Goal: Find specific page/section: Find specific page/section

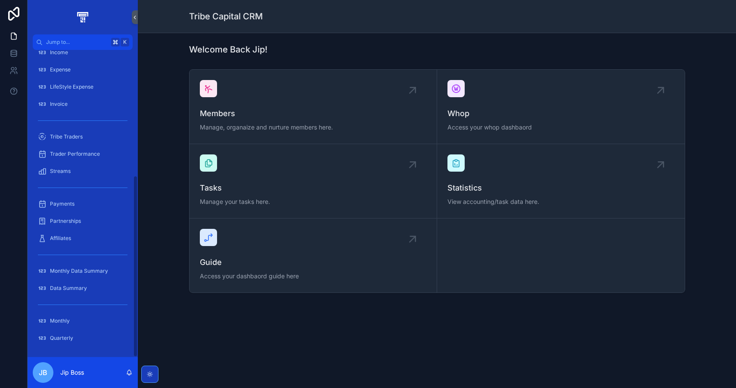
scroll to position [213, 0]
click at [72, 318] on div "Monthly" at bounding box center [83, 321] width 90 height 14
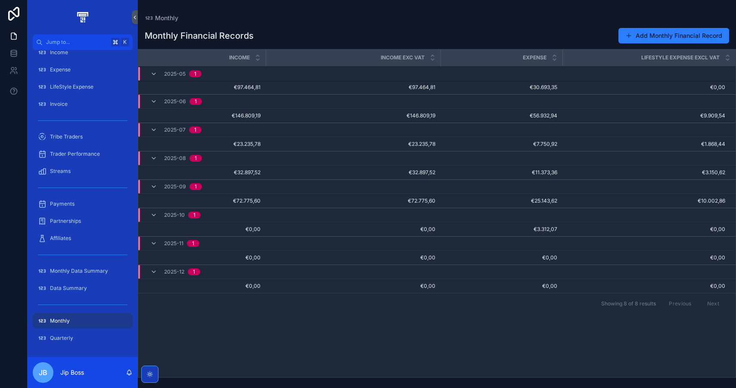
click at [152, 186] on icon "scrollable content" at bounding box center [153, 186] width 7 height 7
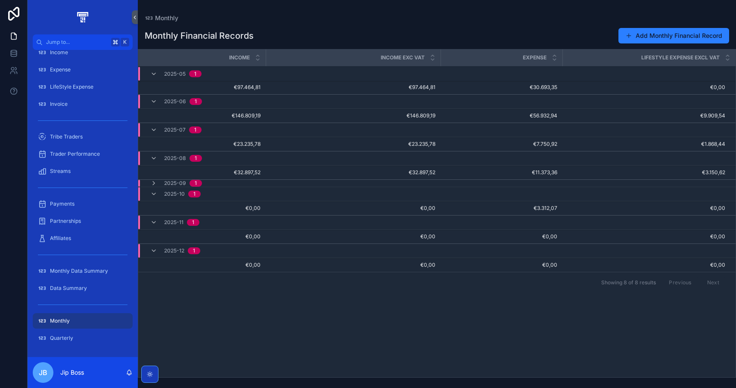
click at [152, 186] on icon "scrollable content" at bounding box center [153, 183] width 7 height 7
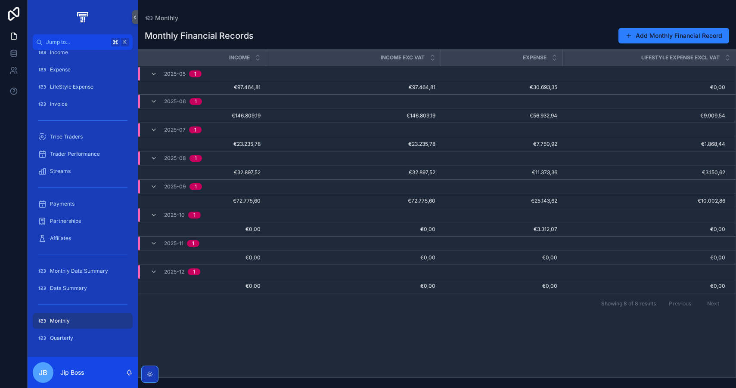
click at [0, 0] on span "Update Budget" at bounding box center [0, 0] width 0 height 0
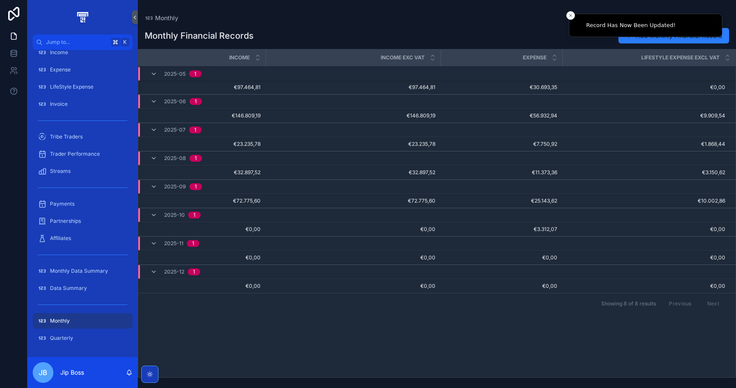
click at [552, 201] on span "€25.143,62" at bounding box center [502, 201] width 112 height 7
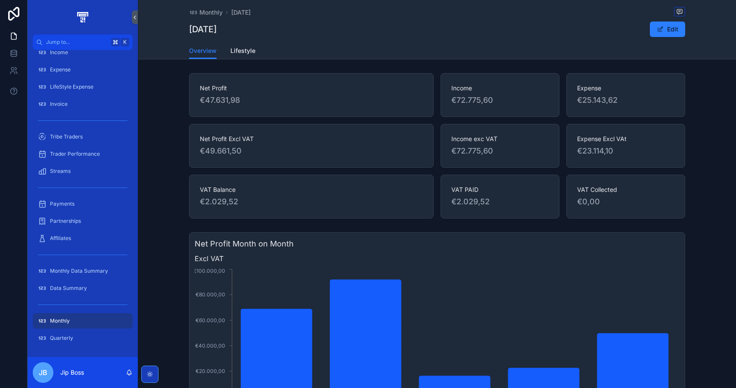
click at [248, 54] on span "Lifestyle" at bounding box center [242, 50] width 25 height 9
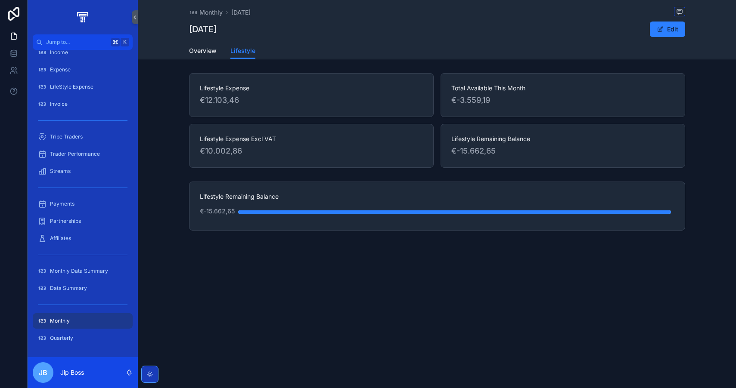
click at [205, 52] on span "Overview" at bounding box center [203, 50] width 28 height 9
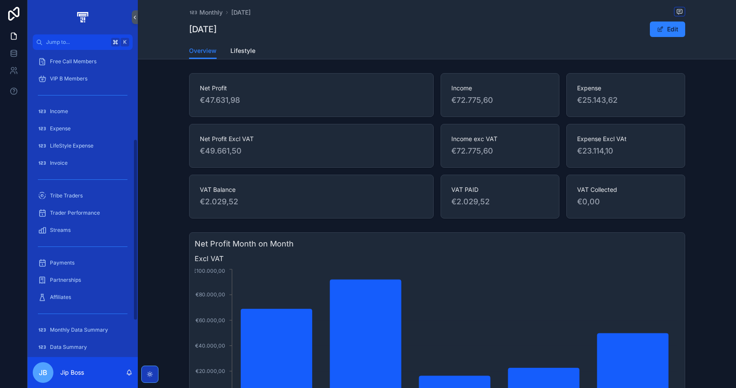
scroll to position [151, 0]
click at [81, 129] on div "Expense" at bounding box center [83, 131] width 90 height 14
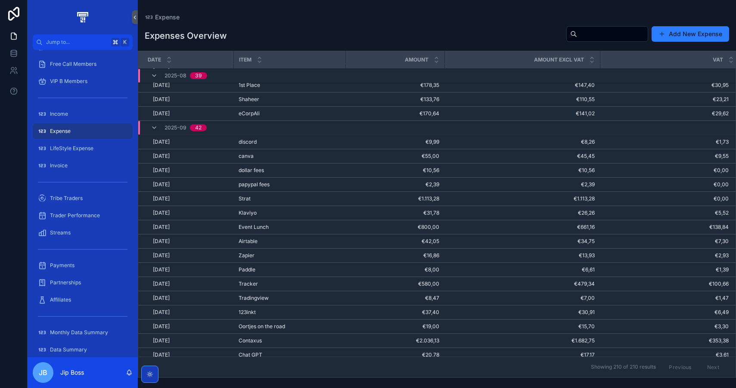
scroll to position [2232, 13]
